Goal: Task Accomplishment & Management: Manage account settings

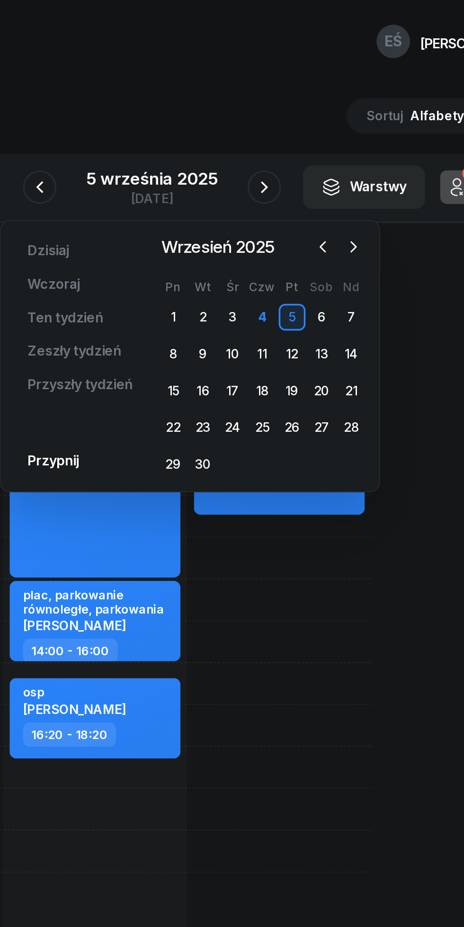
click at [343, 140] on icon "button" at bounding box center [345, 139] width 9 height 9
click at [242, 199] on div "6" at bounding box center [243, 200] width 15 height 15
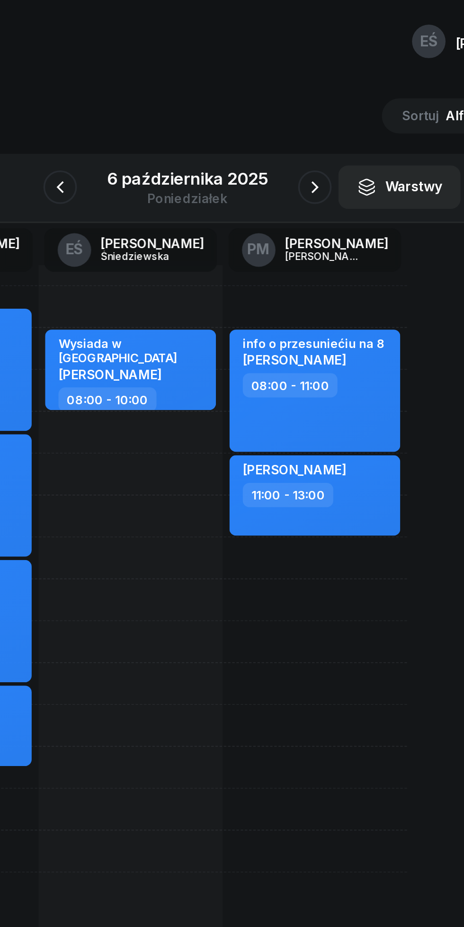
click at [303, 106] on icon "button" at bounding box center [303, 105] width 11 height 11
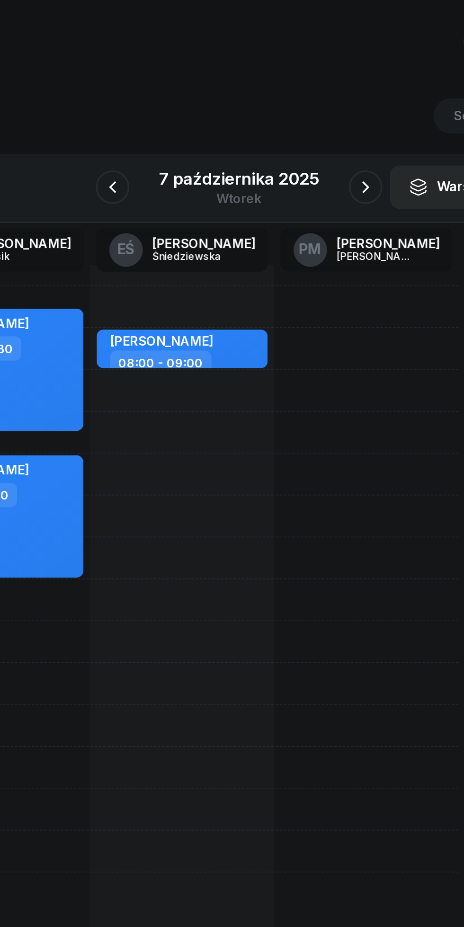
click at [285, 105] on div "[DATE]" at bounding box center [232, 106] width 113 height 27
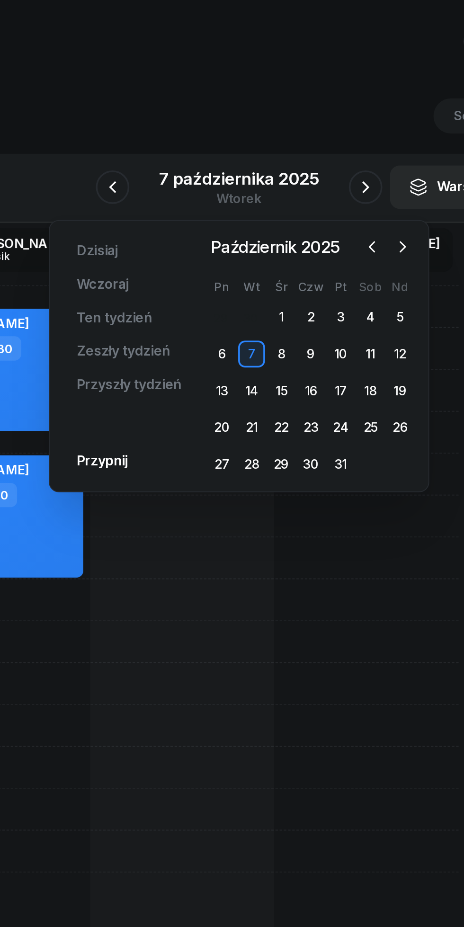
click at [303, 106] on icon "button" at bounding box center [303, 105] width 11 height 11
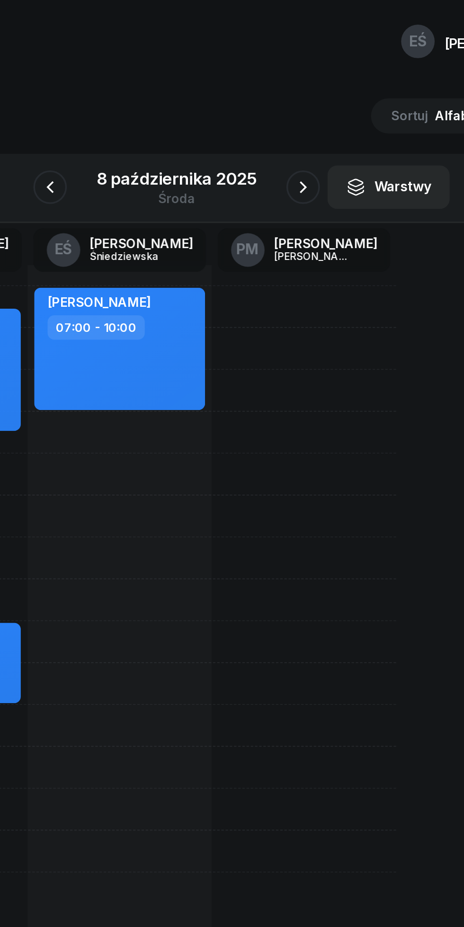
click at [296, 102] on button "button" at bounding box center [303, 106] width 19 height 19
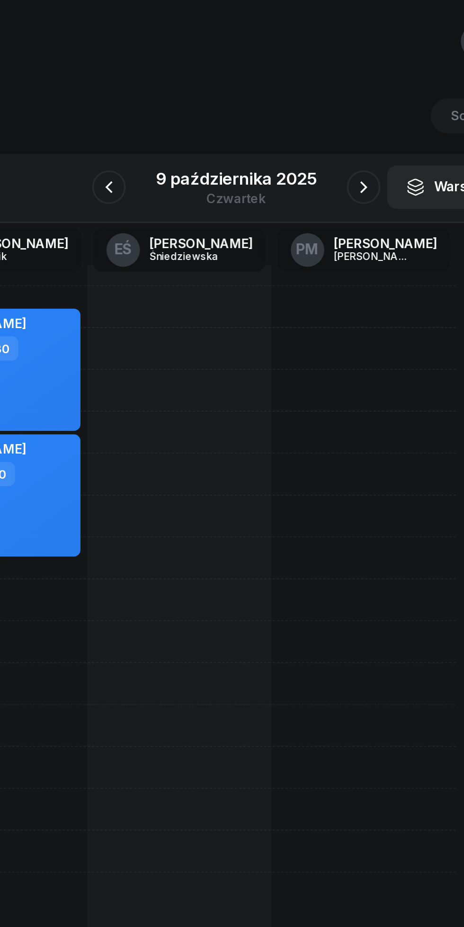
click at [301, 105] on icon "button" at bounding box center [303, 105] width 11 height 11
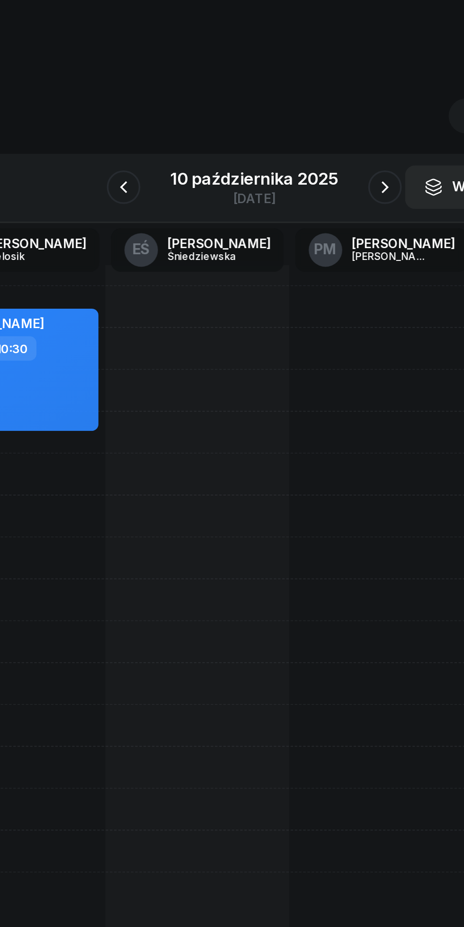
click at [305, 107] on icon "button" at bounding box center [305, 105] width 11 height 11
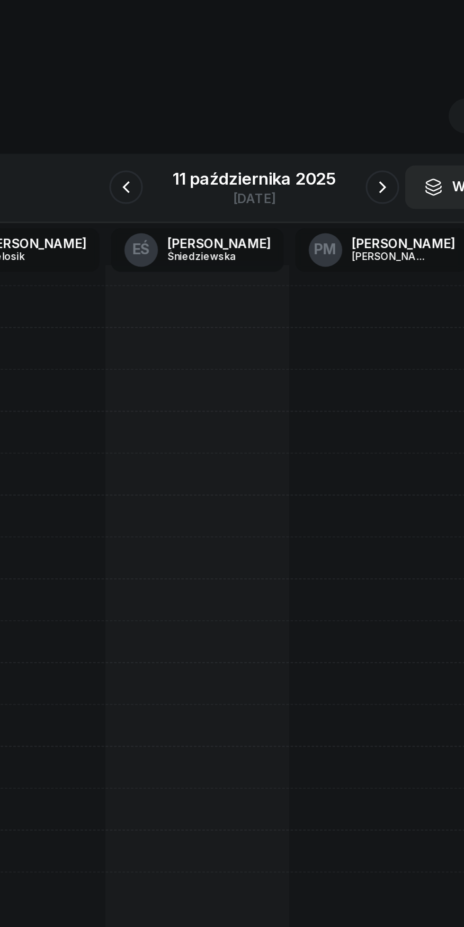
click at [158, 101] on icon "button" at bounding box center [159, 105] width 11 height 11
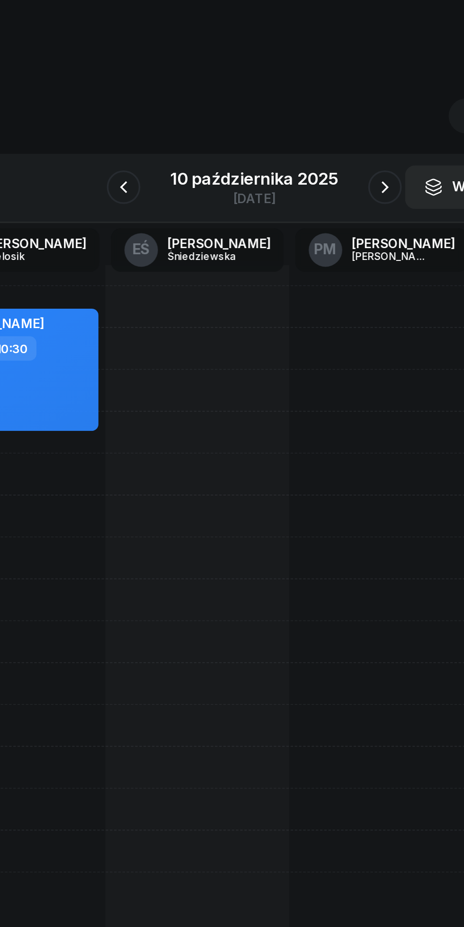
click at [158, 105] on icon "button" at bounding box center [158, 106] width 4 height 7
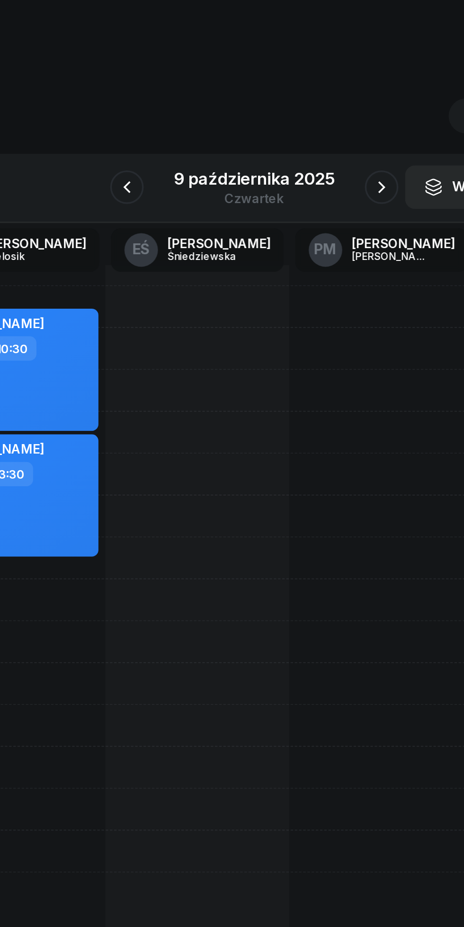
click at [212, 98] on div "9 października 2025" at bounding box center [231, 101] width 91 height 9
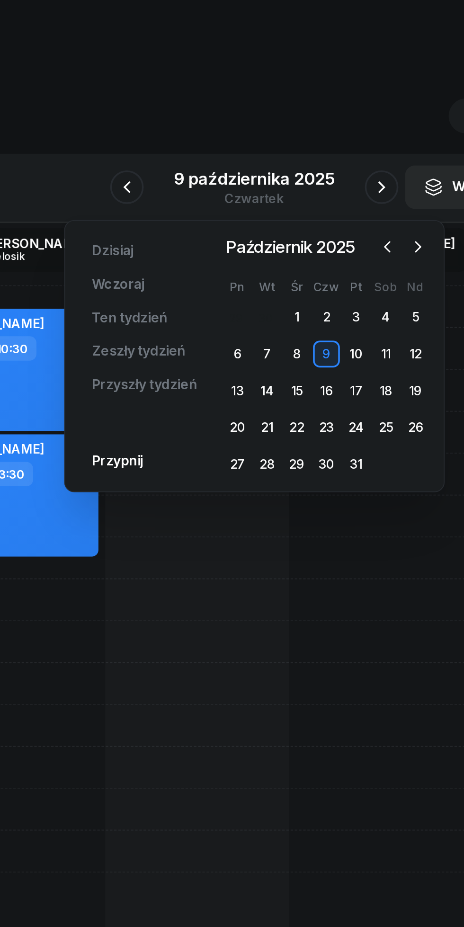
click at [307, 140] on icon "button" at bounding box center [306, 139] width 9 height 9
click at [232, 419] on div at bounding box center [200, 363] width 104 height 426
select select "17"
select select "19"
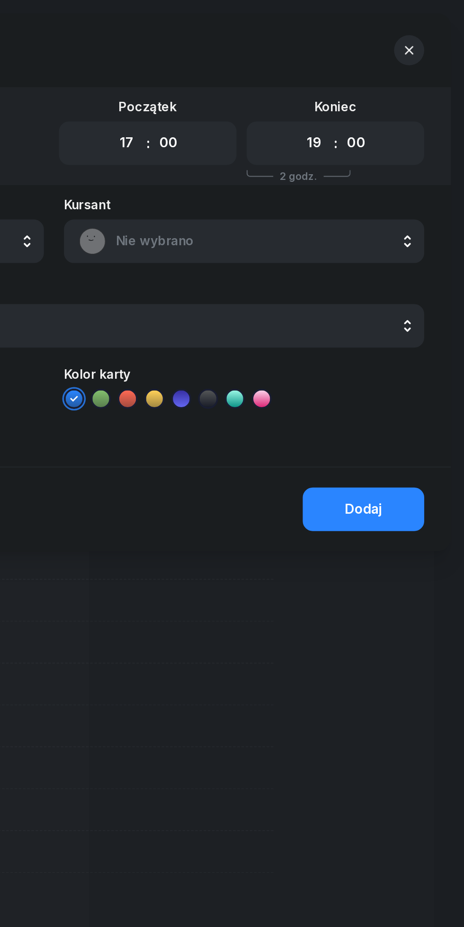
click at [433, 28] on icon "button" at bounding box center [432, 28] width 5 height 5
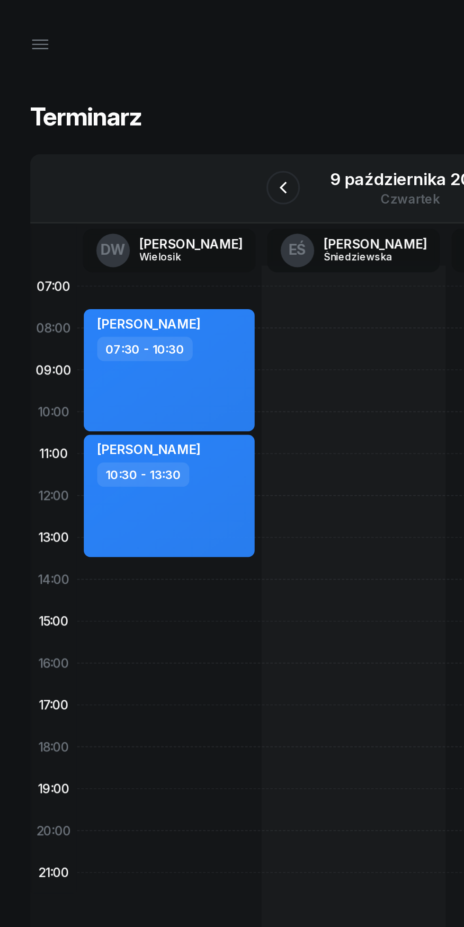
click at [199, 101] on div "9 października 2025" at bounding box center [231, 101] width 91 height 9
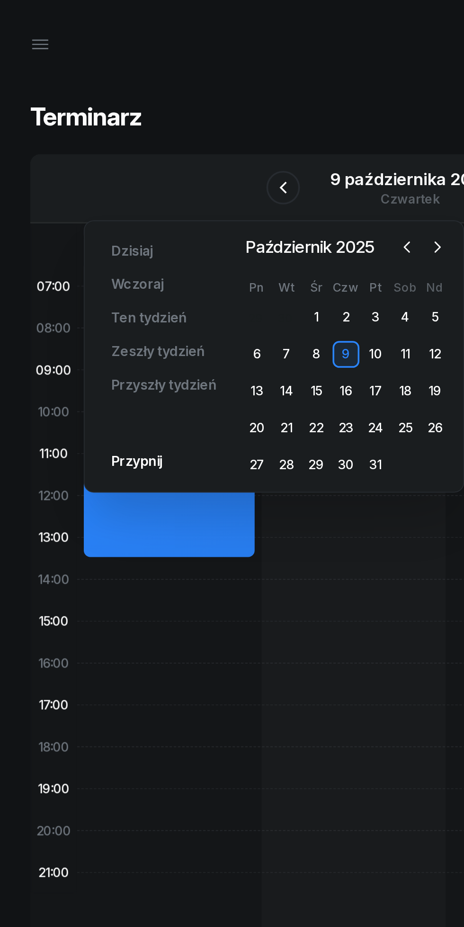
click at [215, 139] on span "Październik 2025" at bounding box center [175, 139] width 80 height 15
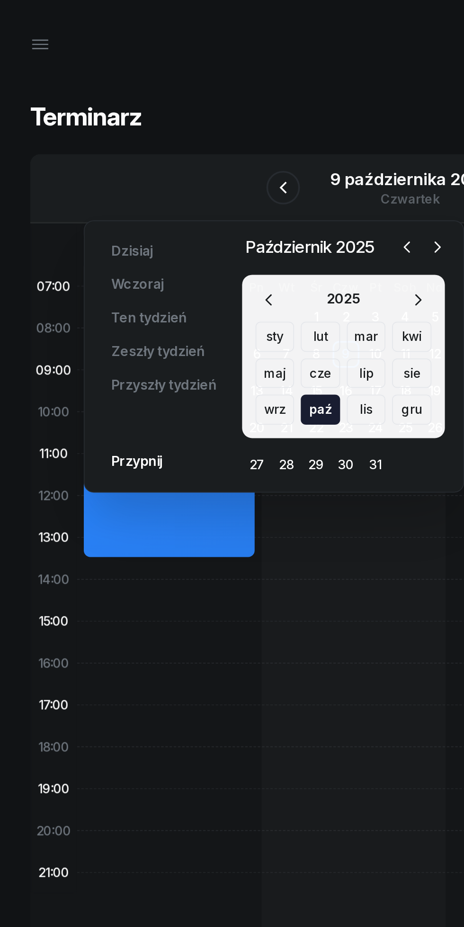
click at [230, 140] on icon "button" at bounding box center [229, 139] width 9 height 9
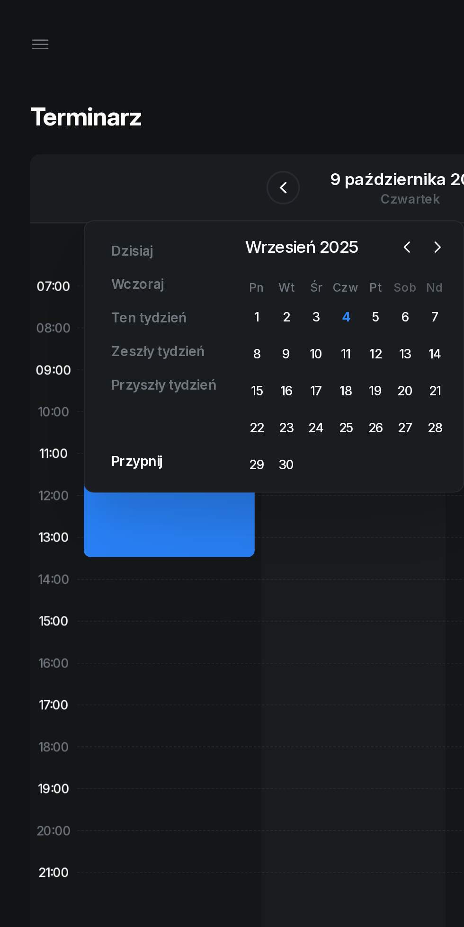
click at [145, 200] on div "8" at bounding box center [145, 200] width 15 height 15
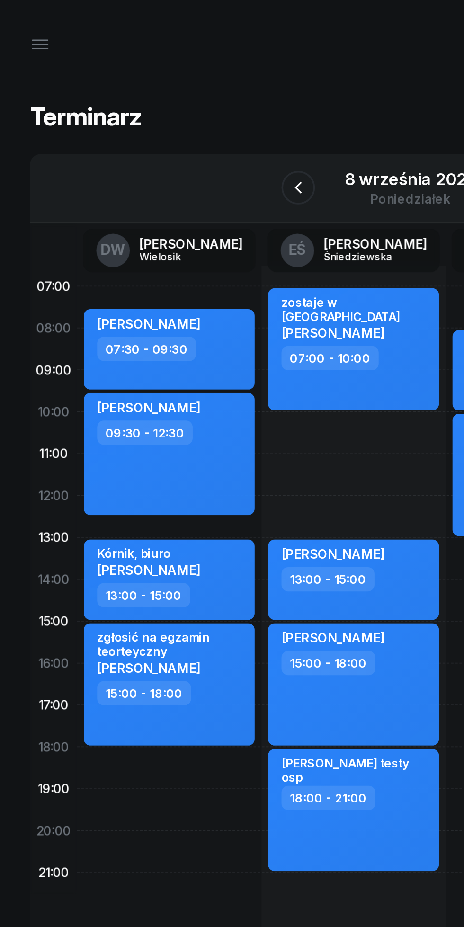
click at [214, 100] on div "8 września 2025" at bounding box center [232, 101] width 74 height 9
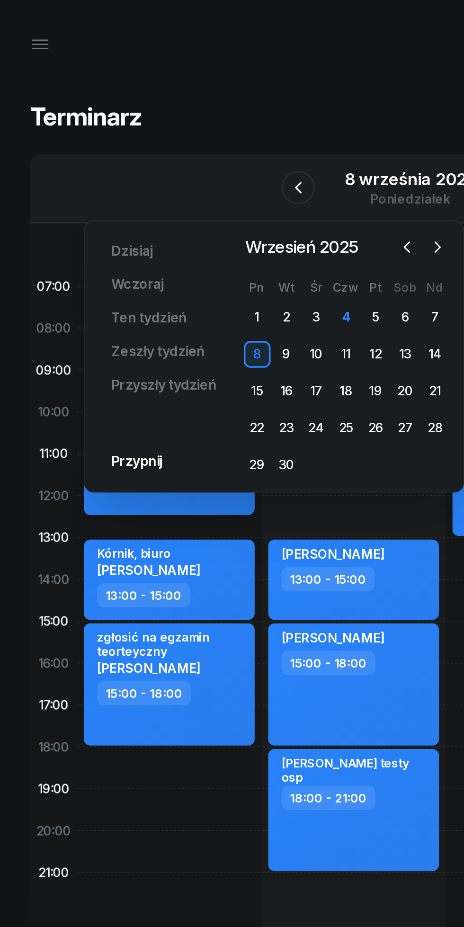
click at [160, 221] on div "16" at bounding box center [161, 220] width 15 height 15
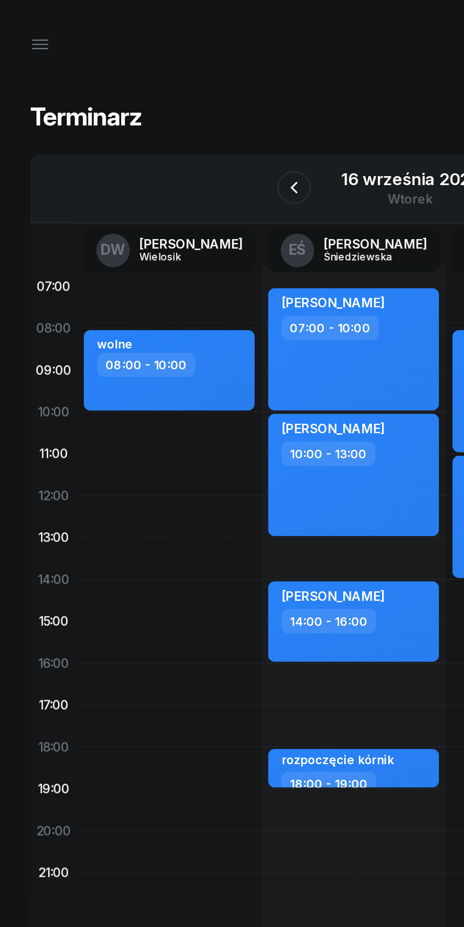
click at [200, 104] on div "16 września 2025" at bounding box center [232, 101] width 78 height 9
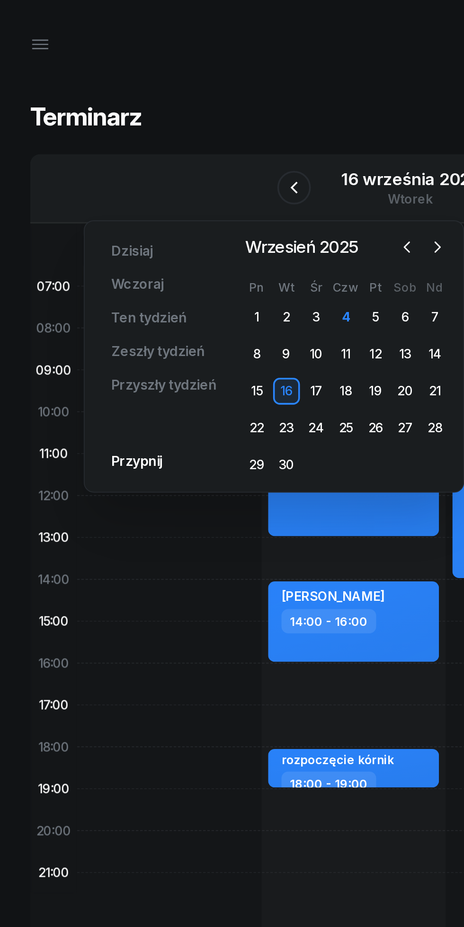
click at [162, 200] on div "9" at bounding box center [161, 200] width 15 height 15
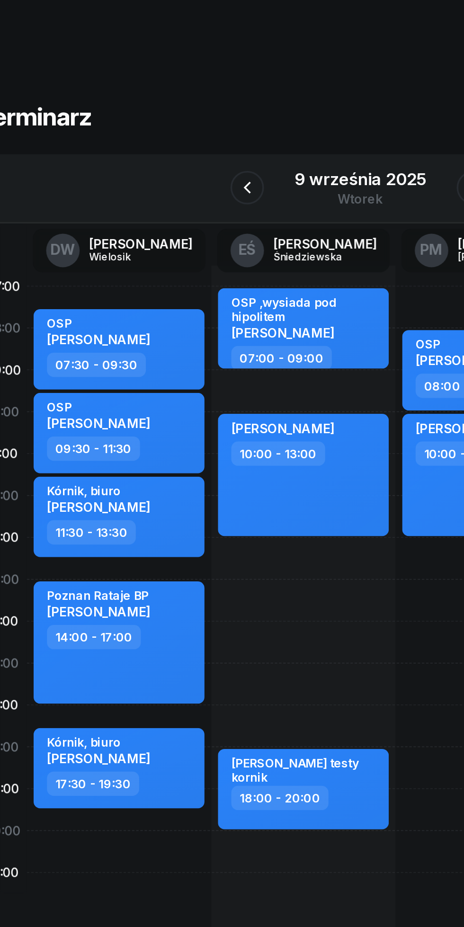
click at [116, 425] on div "Kórnik, biuro [PERSON_NAME]" at bounding box center [96, 425] width 83 height 21
select select "17"
select select "30"
select select "19"
select select "30"
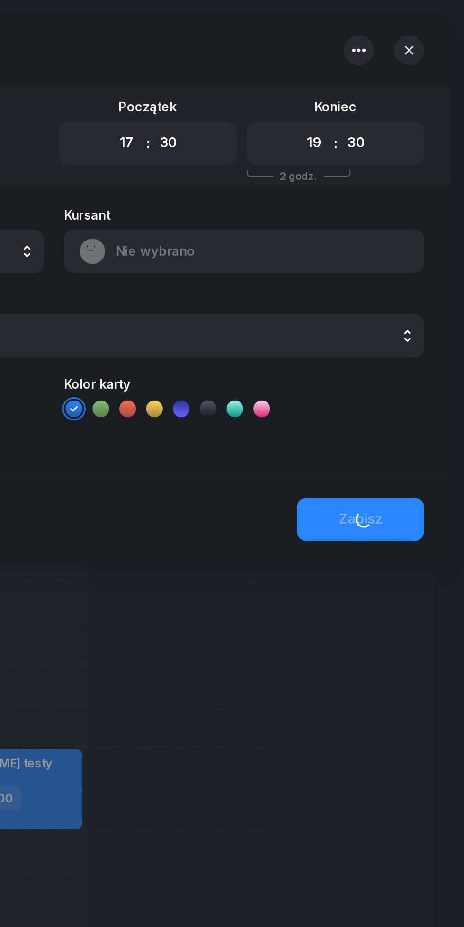
click at [433, 28] on icon "button" at bounding box center [432, 28] width 5 height 5
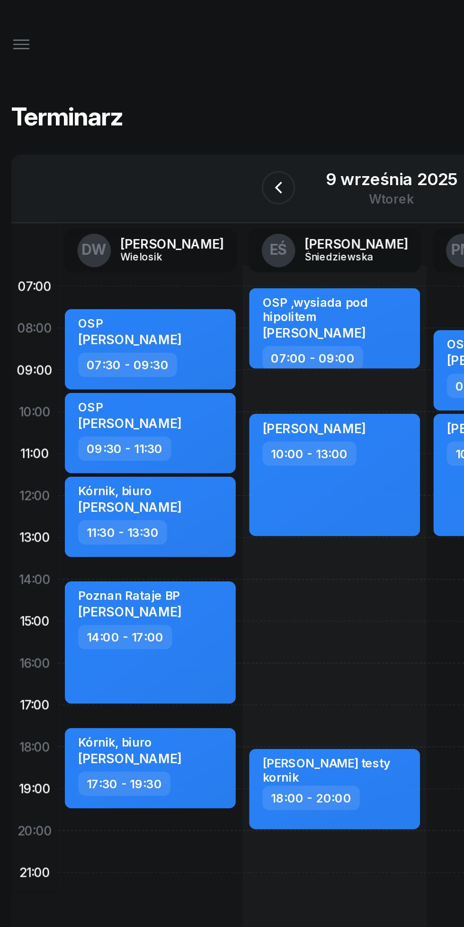
click at [122, 422] on div "Kórnik, biuro [PERSON_NAME]" at bounding box center [96, 425] width 83 height 21
select select "17"
select select "30"
select select "19"
select select "30"
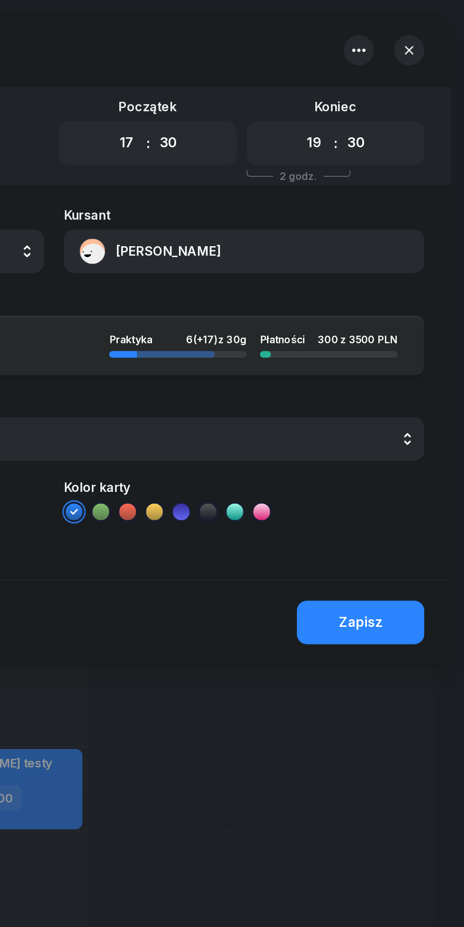
click at [292, 150] on button "[PERSON_NAME]" at bounding box center [340, 142] width 204 height 25
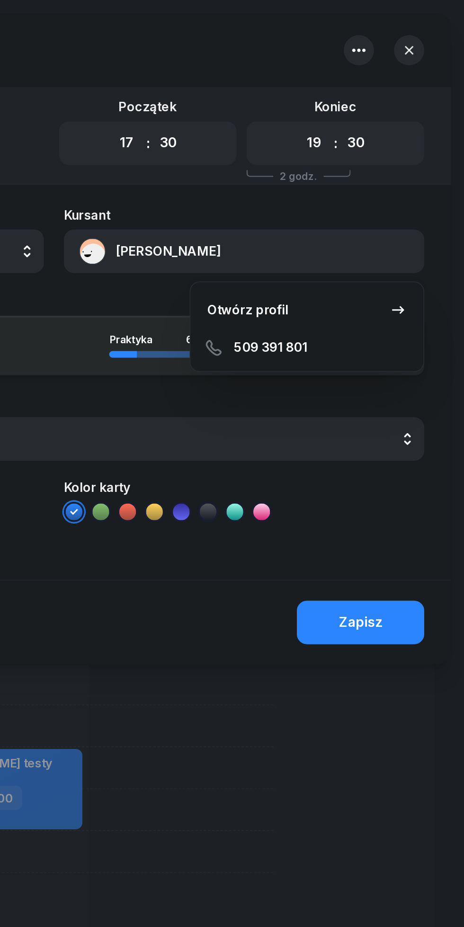
click at [327, 182] on link "Otwórz profil" at bounding box center [375, 175] width 124 height 24
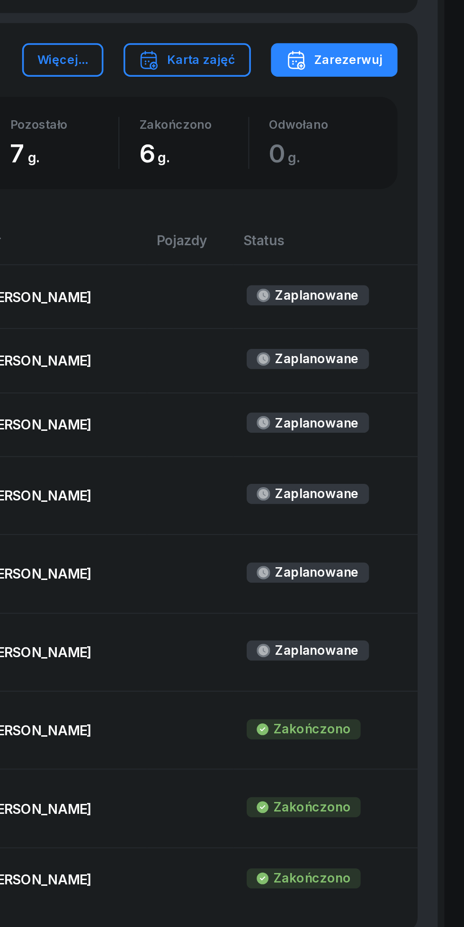
scroll to position [278, 0]
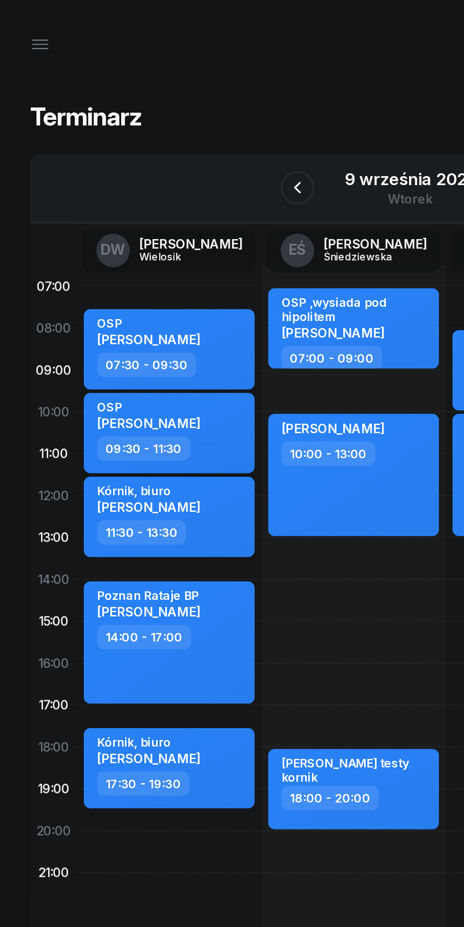
click at [26, 27] on icon "button" at bounding box center [22, 24] width 11 height 11
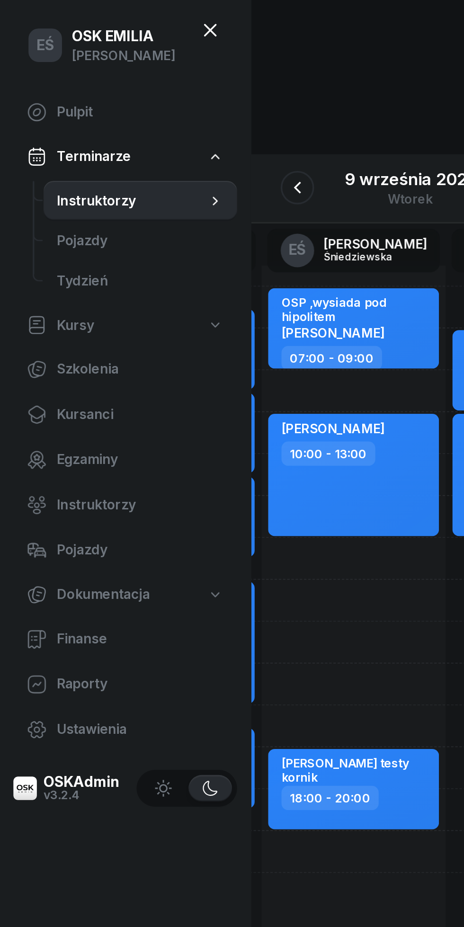
click at [53, 117] on span "Instruktorzy" at bounding box center [74, 113] width 85 height 12
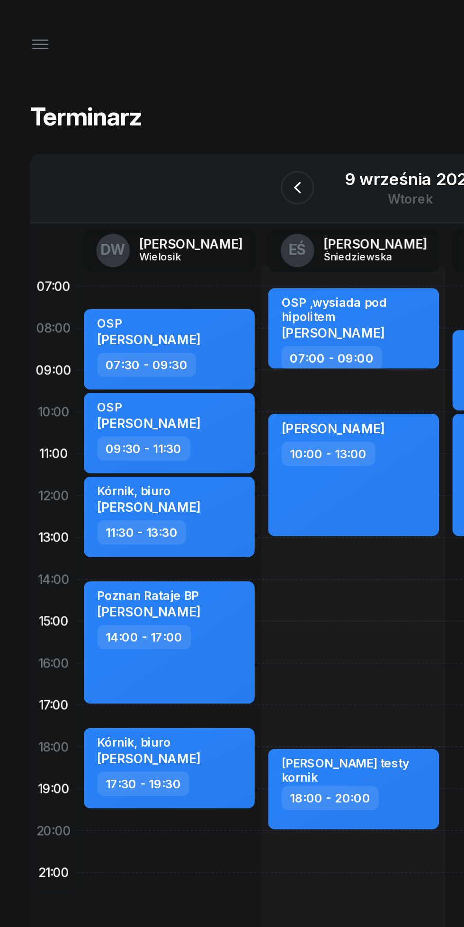
click at [213, 102] on div "9 września 2025" at bounding box center [232, 101] width 75 height 9
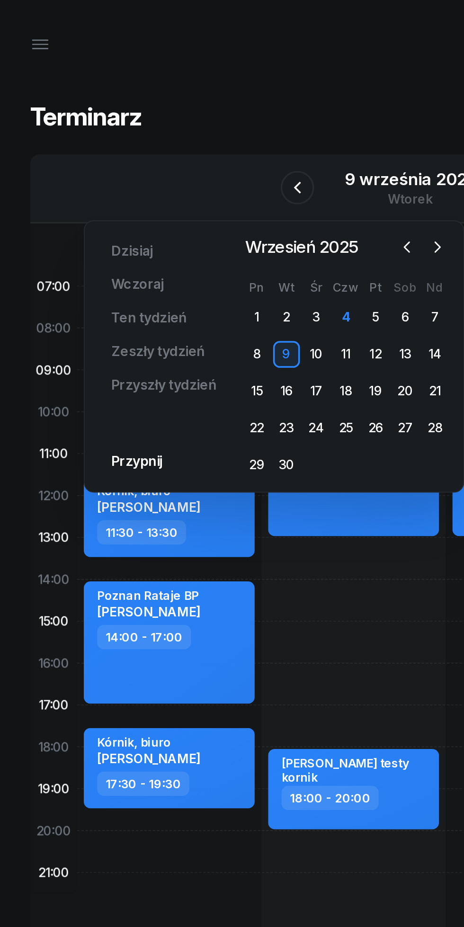
click at [247, 140] on icon "button" at bounding box center [246, 139] width 9 height 9
click at [178, 200] on div "8" at bounding box center [178, 200] width 15 height 15
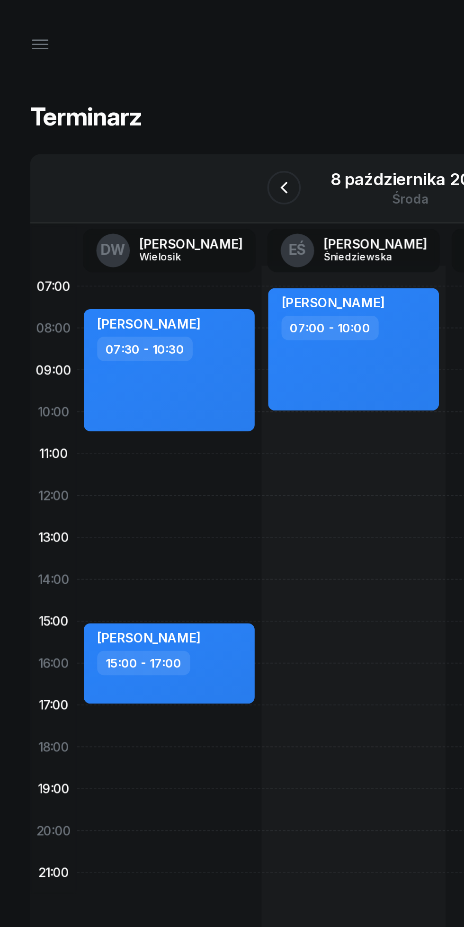
click at [160, 106] on icon "button" at bounding box center [160, 105] width 11 height 11
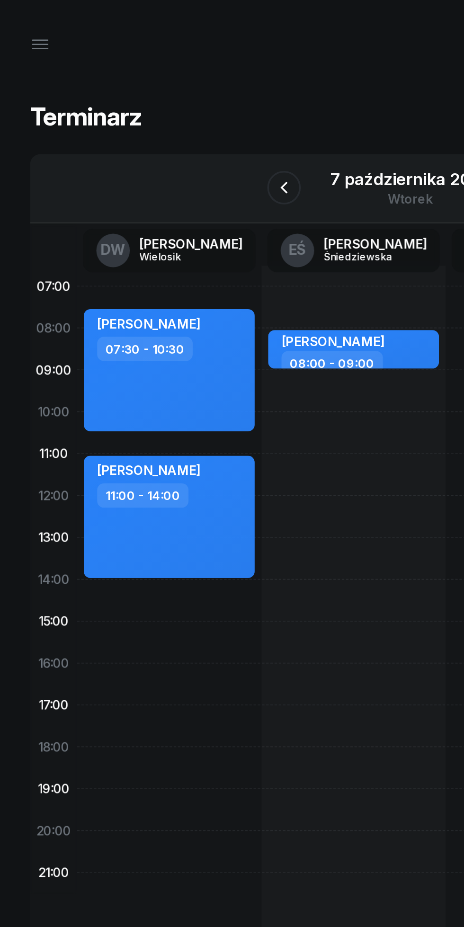
click at [160, 106] on icon "button" at bounding box center [160, 105] width 11 height 11
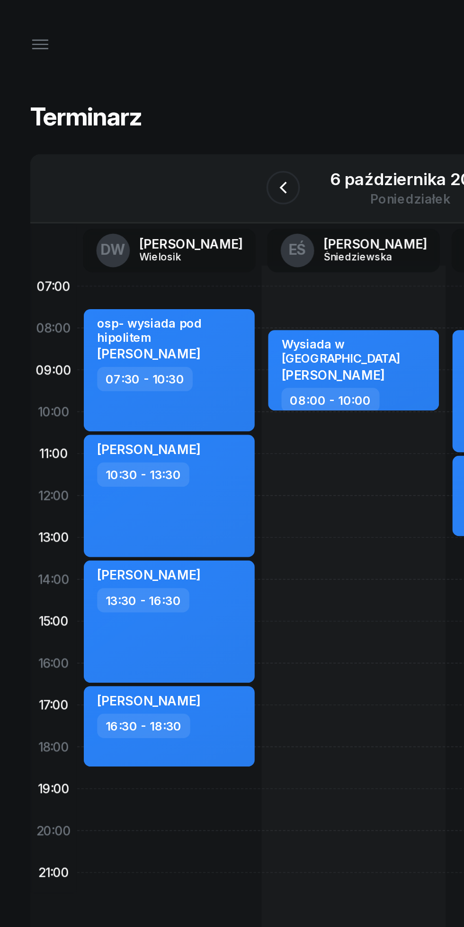
click at [160, 106] on icon "button" at bounding box center [159, 105] width 11 height 11
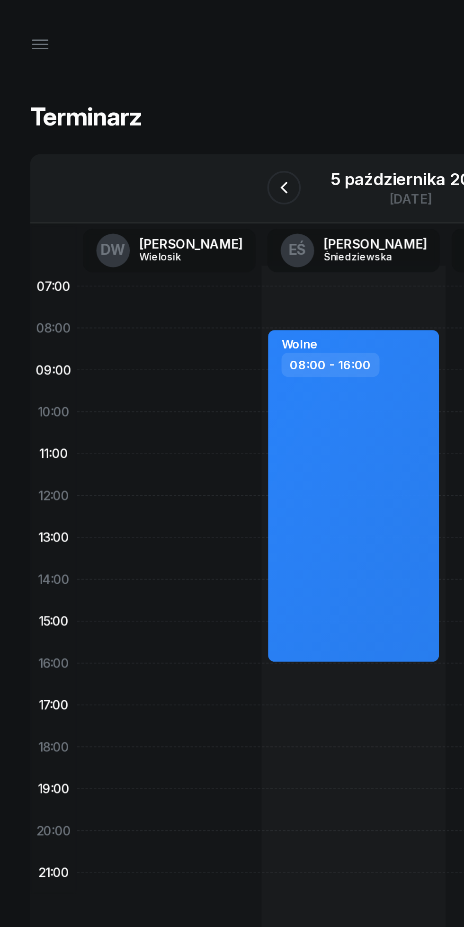
click at [160, 106] on icon "button" at bounding box center [160, 105] width 11 height 11
click at [161, 103] on icon "button" at bounding box center [159, 105] width 11 height 11
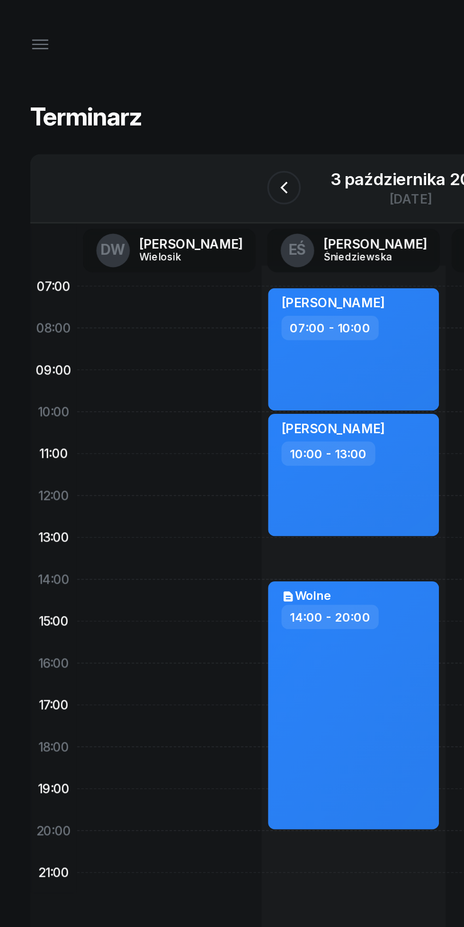
click at [160, 106] on icon "button" at bounding box center [160, 105] width 11 height 11
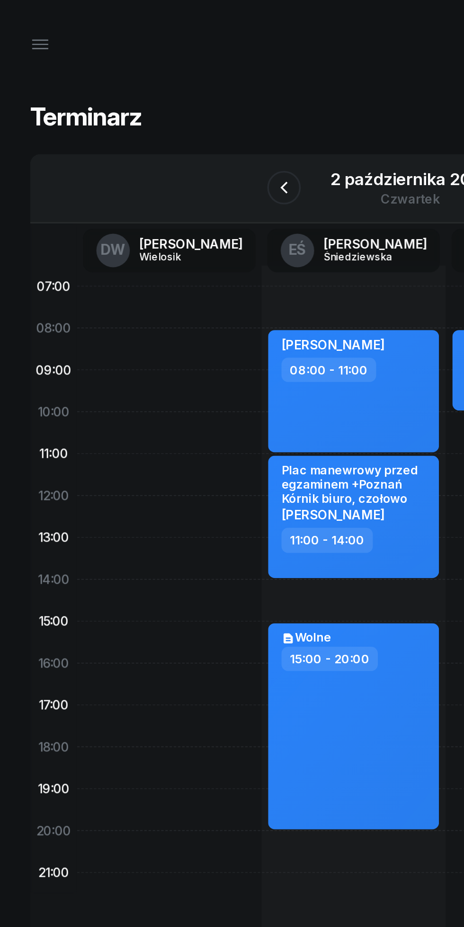
click at [158, 108] on icon "button" at bounding box center [160, 105] width 11 height 11
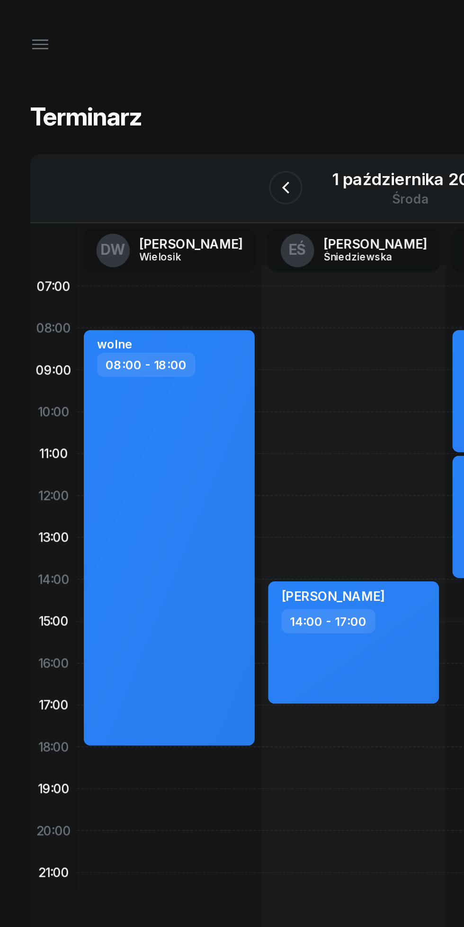
click at [169, 196] on div "[PERSON_NAME] 14:00 - 17:00" at bounding box center [200, 363] width 104 height 426
select select "08"
select select "10"
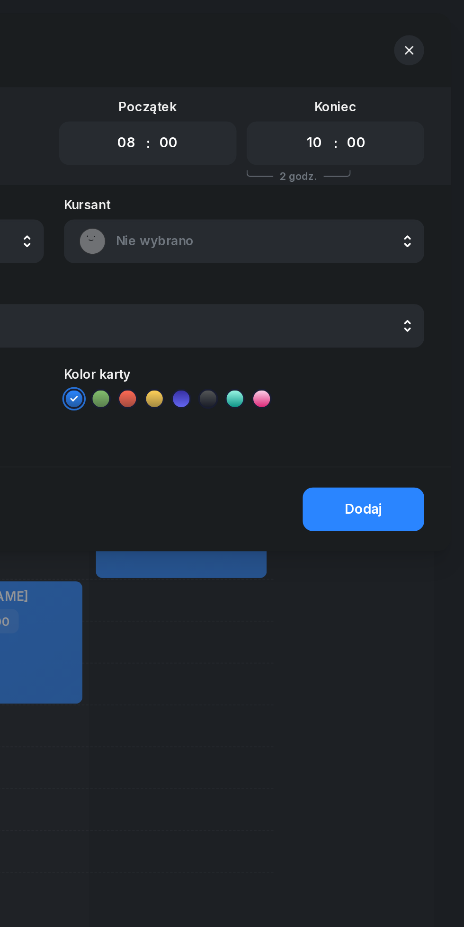
click at [268, 84] on select "00 01 02 03 04 05 06 07 08 09 10 11 12 13 14 15 16 17 18 19 20 21 22 23" at bounding box center [273, 81] width 18 height 20
select select "07"
click at [264, 71] on select "00 01 02 03 04 05 06 07 08 09 10 11 12 13 14 15 16 17 18 19 20 21 22 23" at bounding box center [273, 81] width 18 height 20
click at [288, 136] on span "Nie wybrano" at bounding box center [350, 136] width 166 height 12
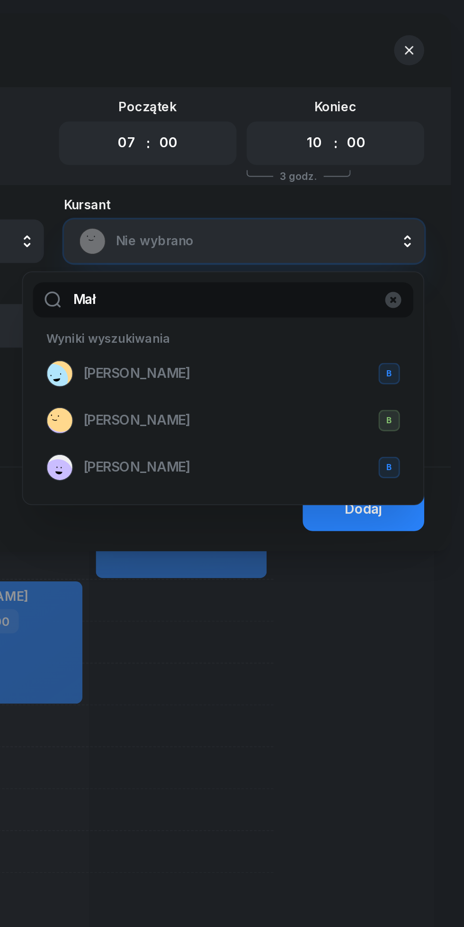
type input "Mał"
click at [264, 264] on span "[PERSON_NAME]" at bounding box center [279, 264] width 61 height 12
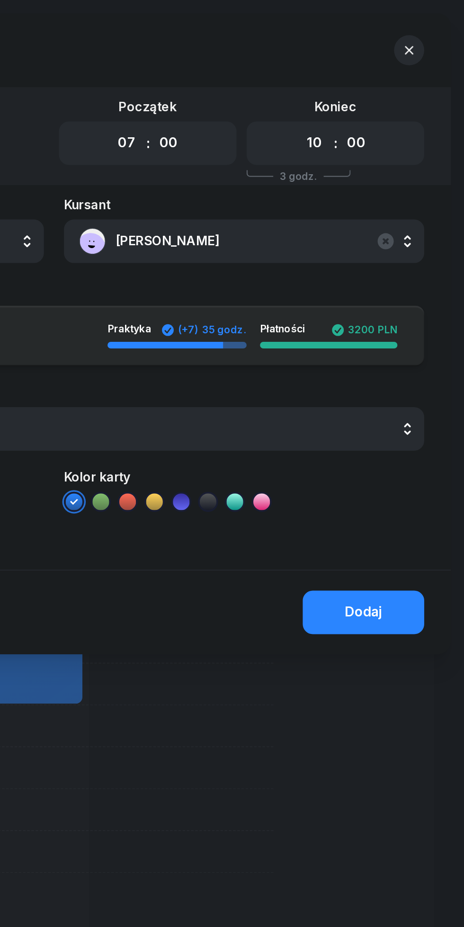
click at [414, 350] on div "Dodaj" at bounding box center [406, 346] width 21 height 12
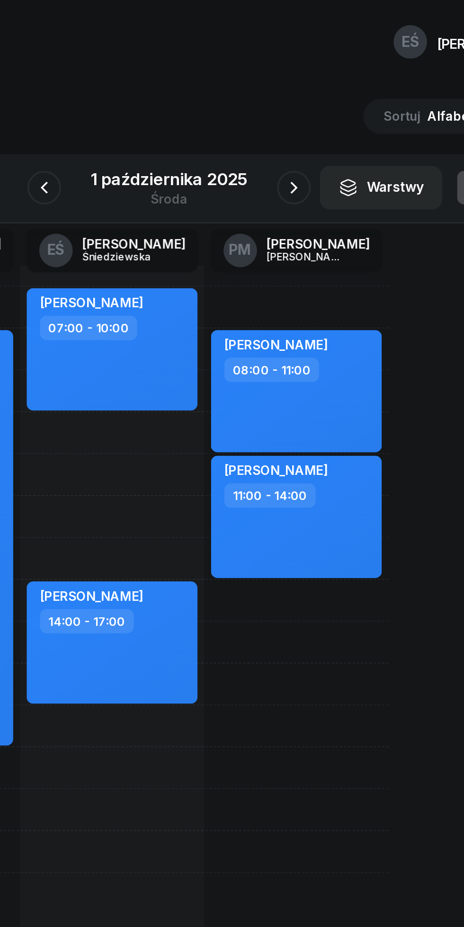
click at [210, 219] on div "[PERSON_NAME] 07:00 - 10:00" at bounding box center [199, 197] width 97 height 69
select select "07"
select select "10"
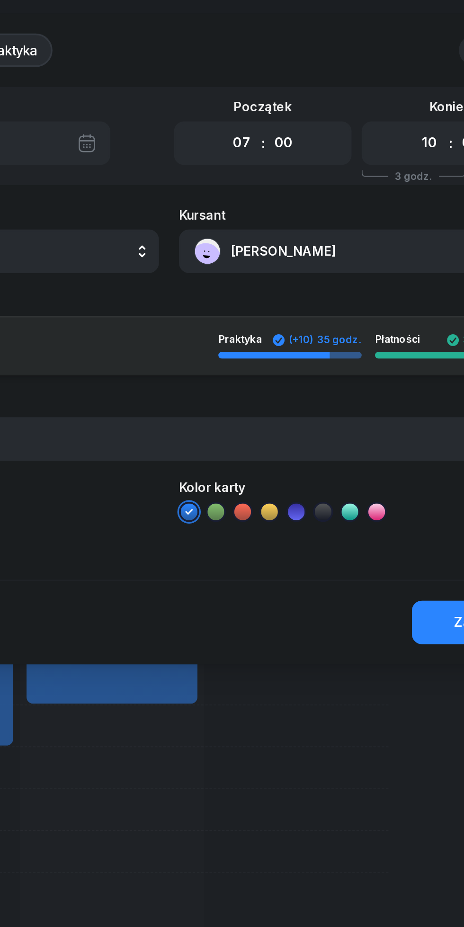
click at [286, 138] on button "[PERSON_NAME]" at bounding box center [340, 142] width 204 height 25
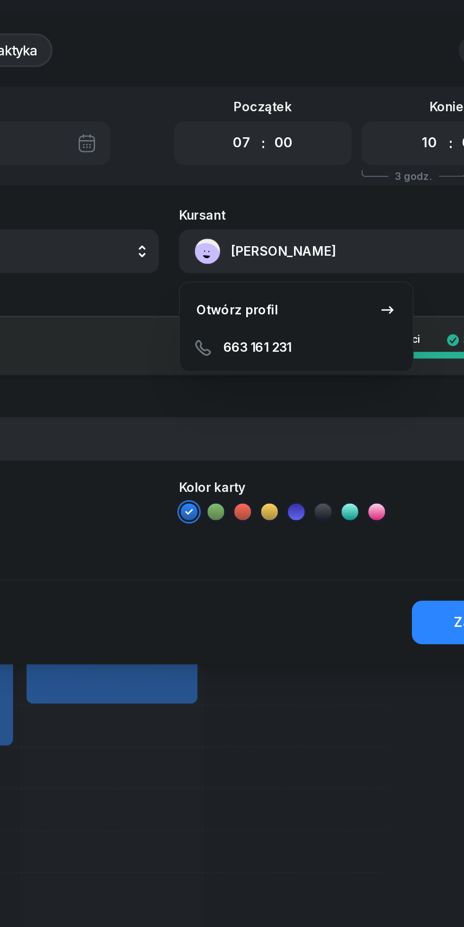
click at [264, 177] on div "Otwórz profil" at bounding box center [271, 175] width 46 height 12
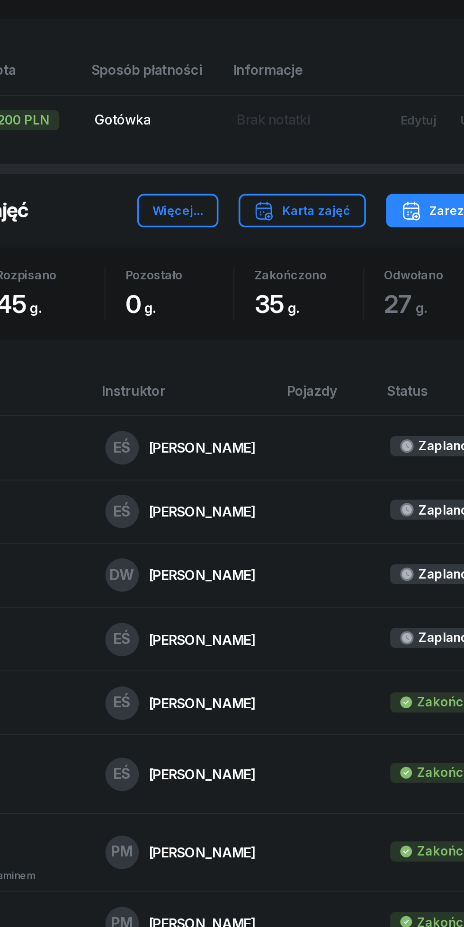
scroll to position [175, 0]
